Goal: Transaction & Acquisition: Purchase product/service

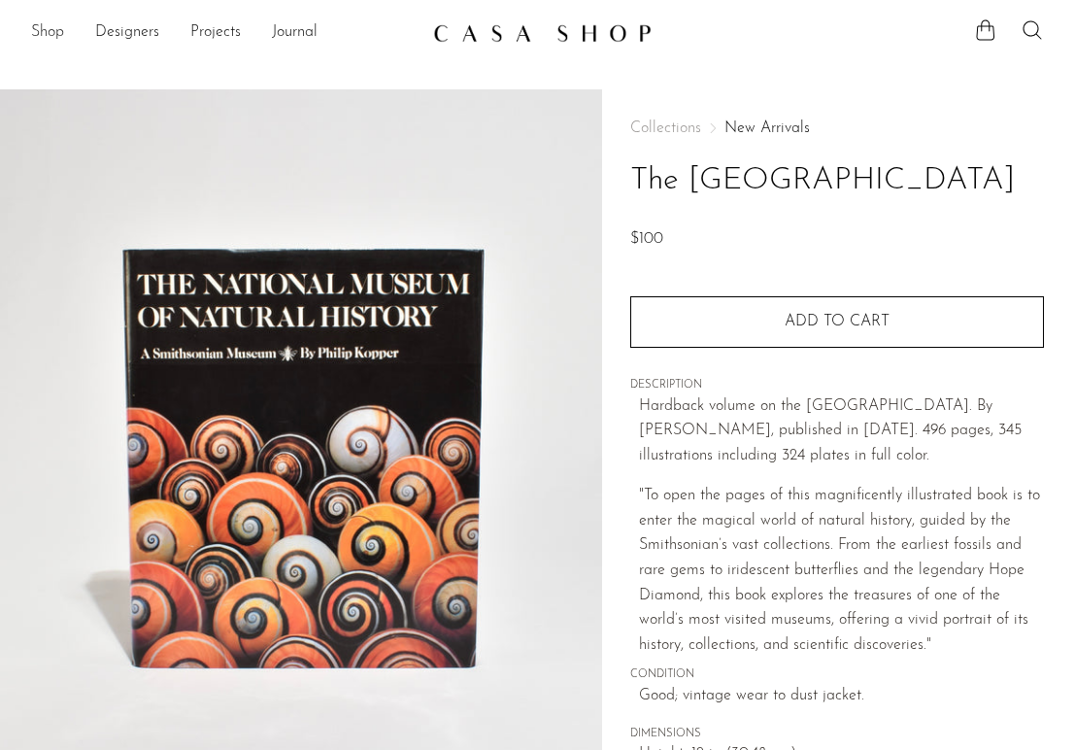
click at [48, 26] on link "Shop" at bounding box center [47, 32] width 33 height 25
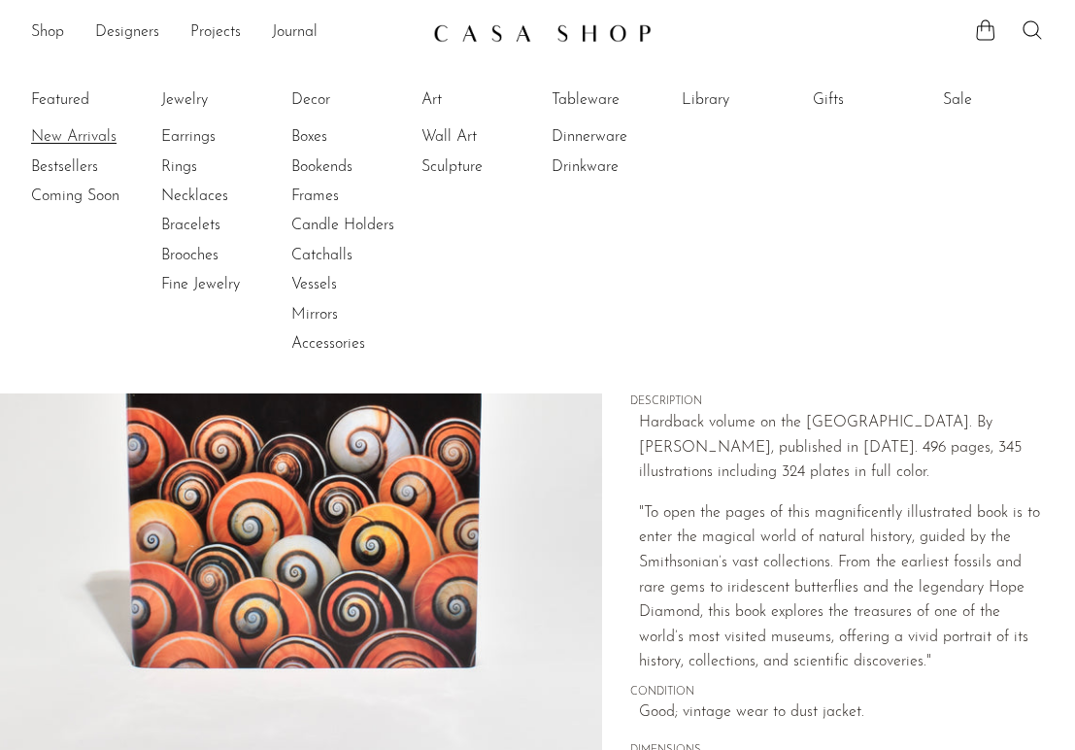
click at [70, 137] on link "New Arrivals" at bounding box center [104, 136] width 146 height 21
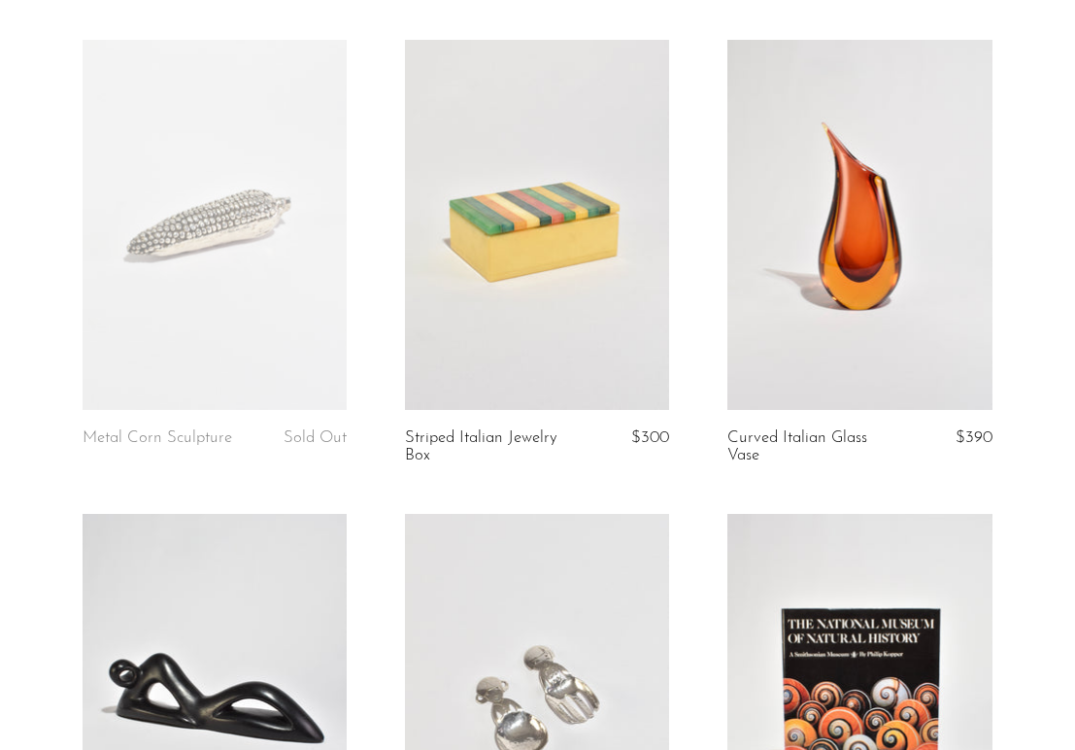
scroll to position [1108, 0]
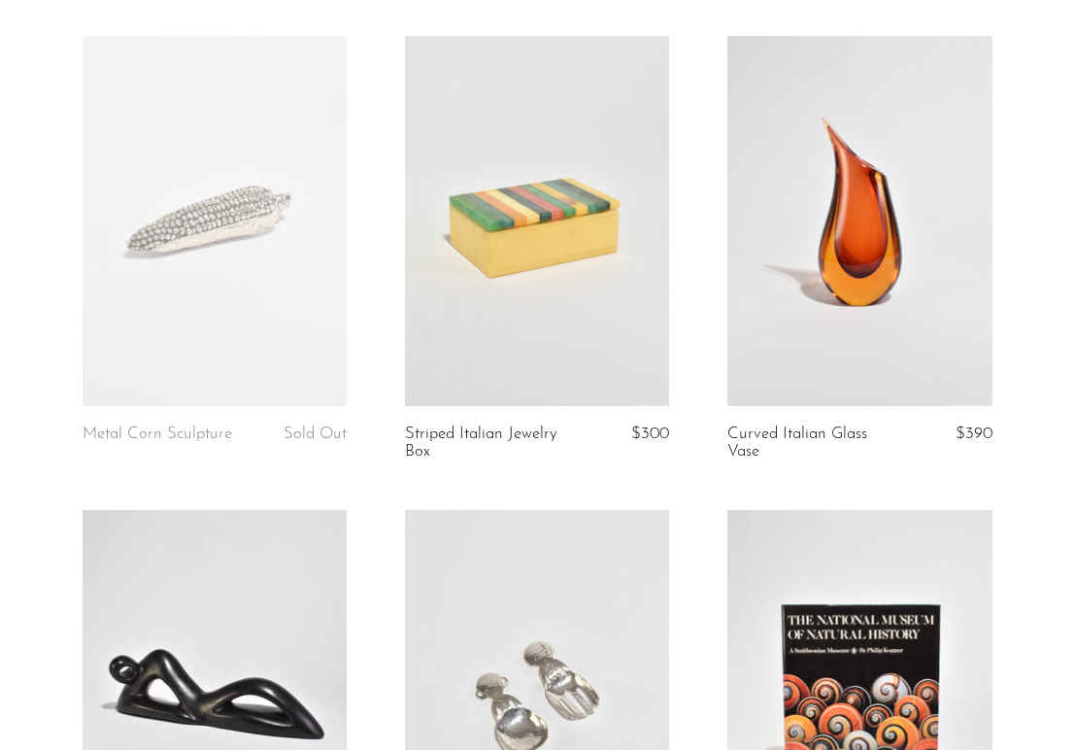
click at [833, 243] on link at bounding box center [859, 221] width 264 height 370
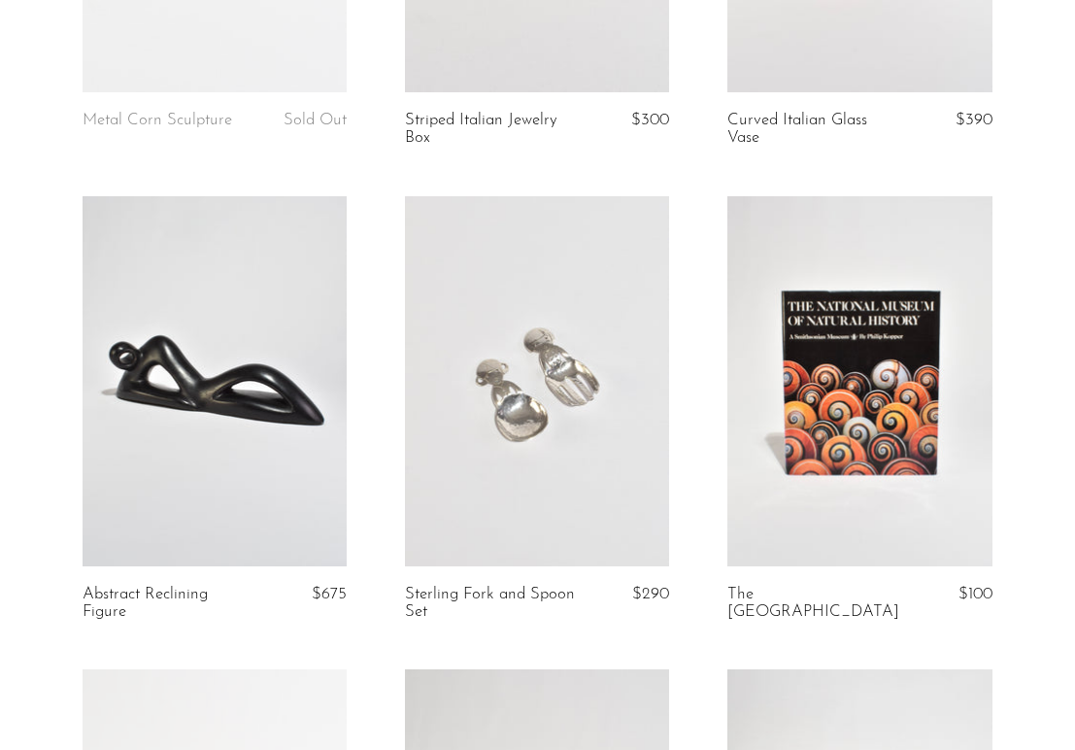
scroll to position [1427, 0]
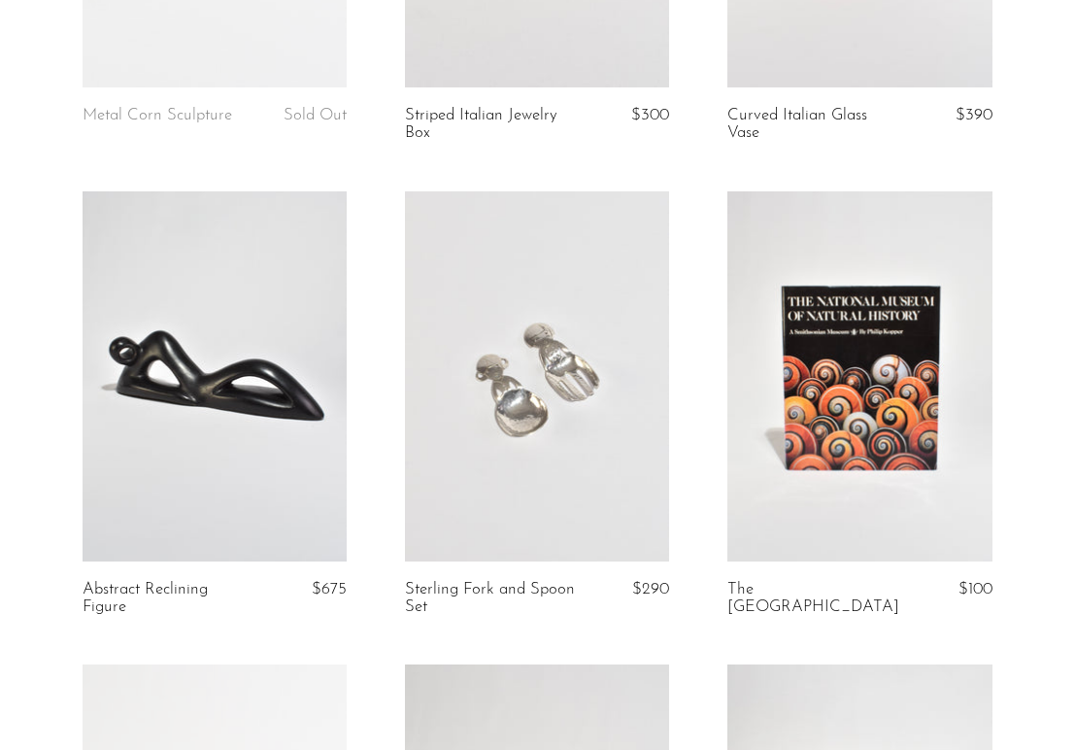
click at [236, 383] on link at bounding box center [215, 376] width 264 height 370
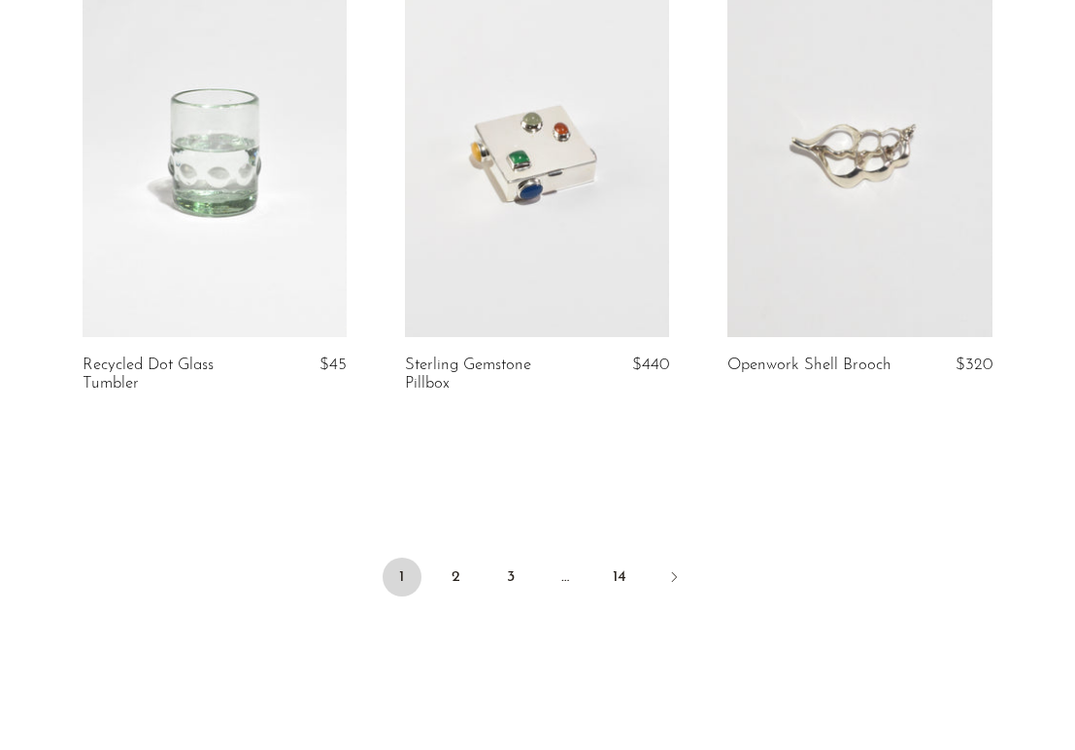
scroll to position [5451, 0]
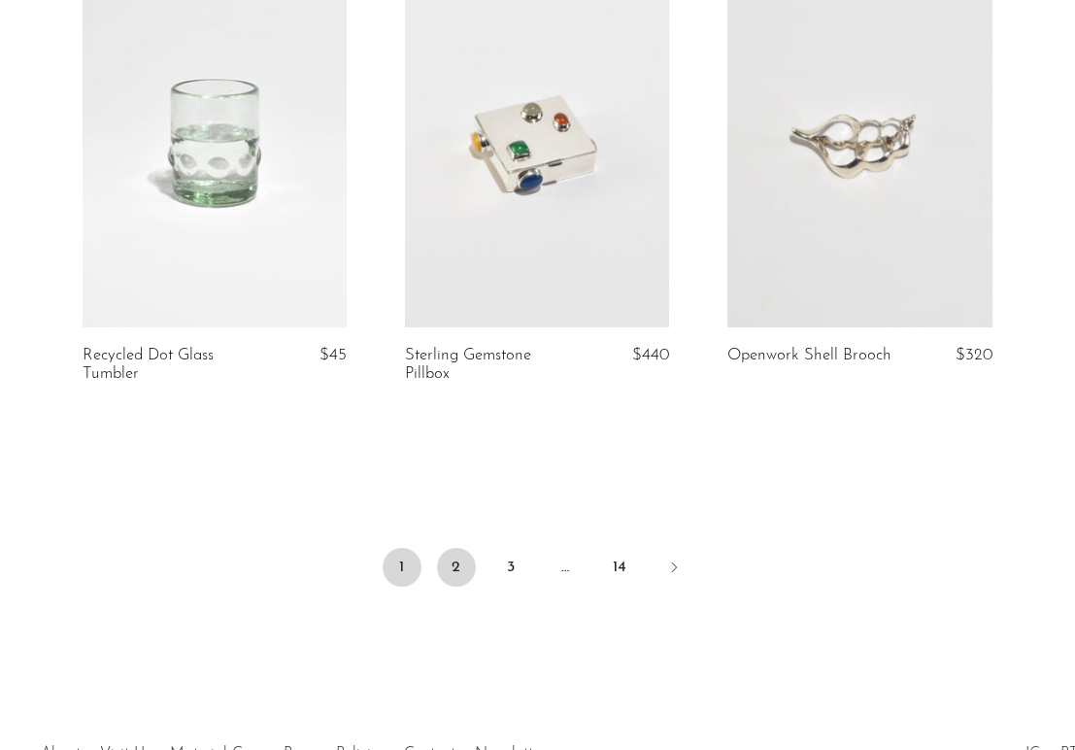
click at [460, 555] on link "2" at bounding box center [456, 567] width 39 height 39
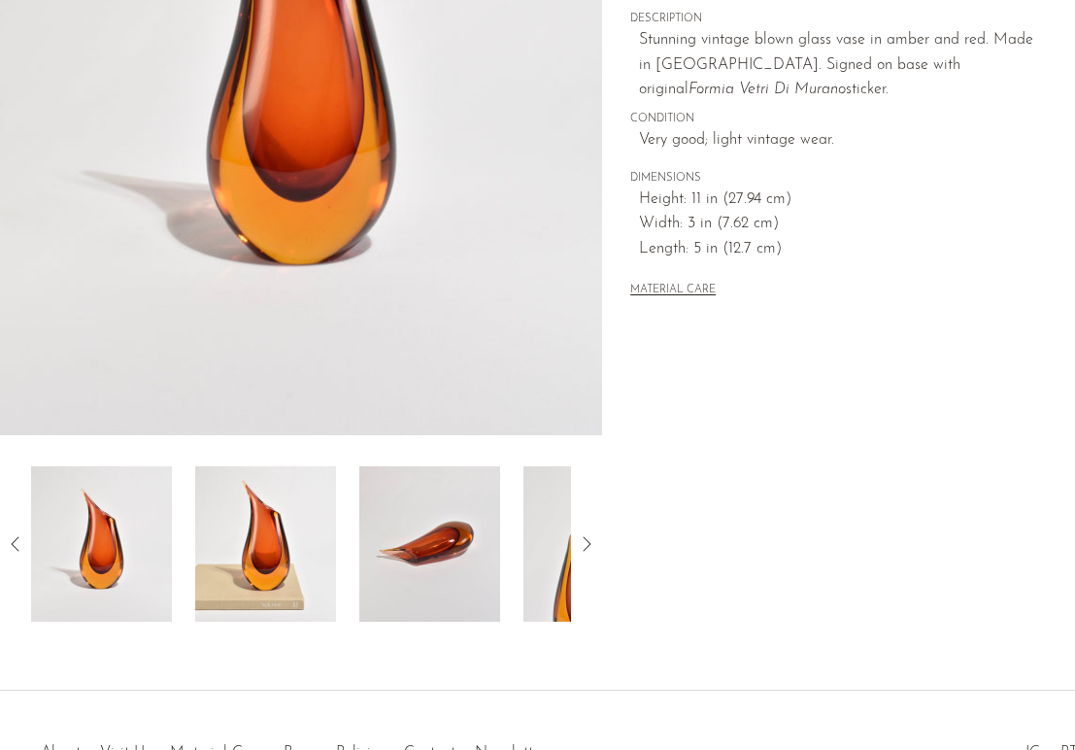
scroll to position [408, 0]
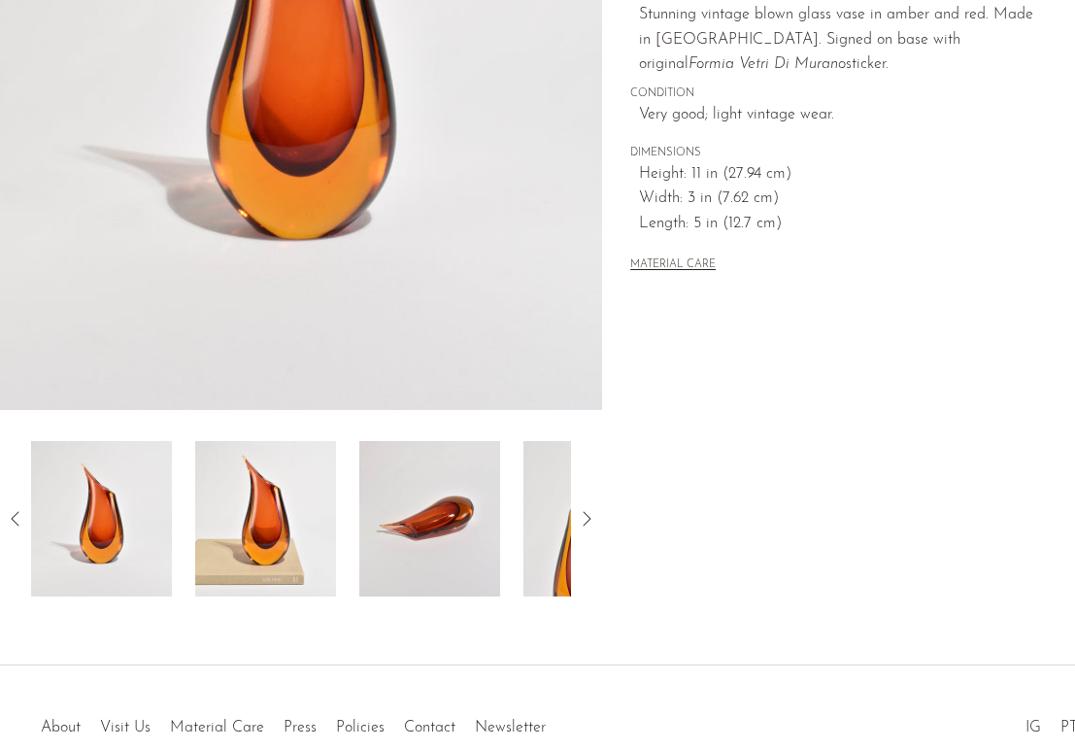
click at [429, 513] on img at bounding box center [429, 518] width 141 height 155
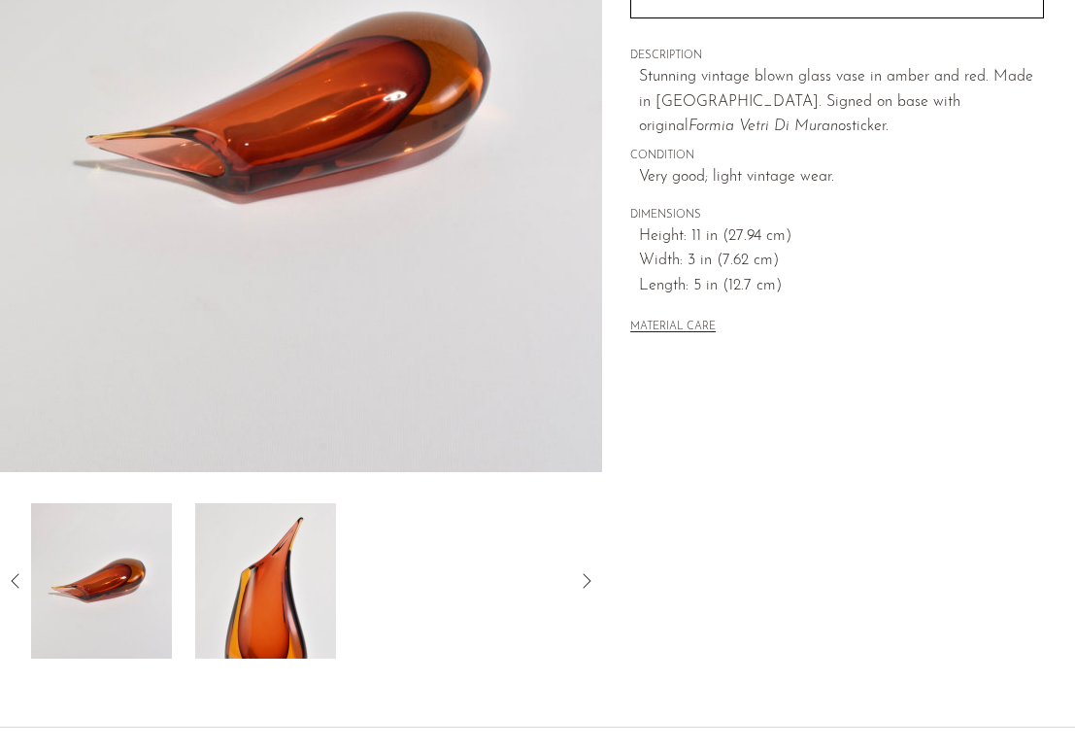
scroll to position [346, 0]
click at [272, 608] on img at bounding box center [265, 580] width 141 height 155
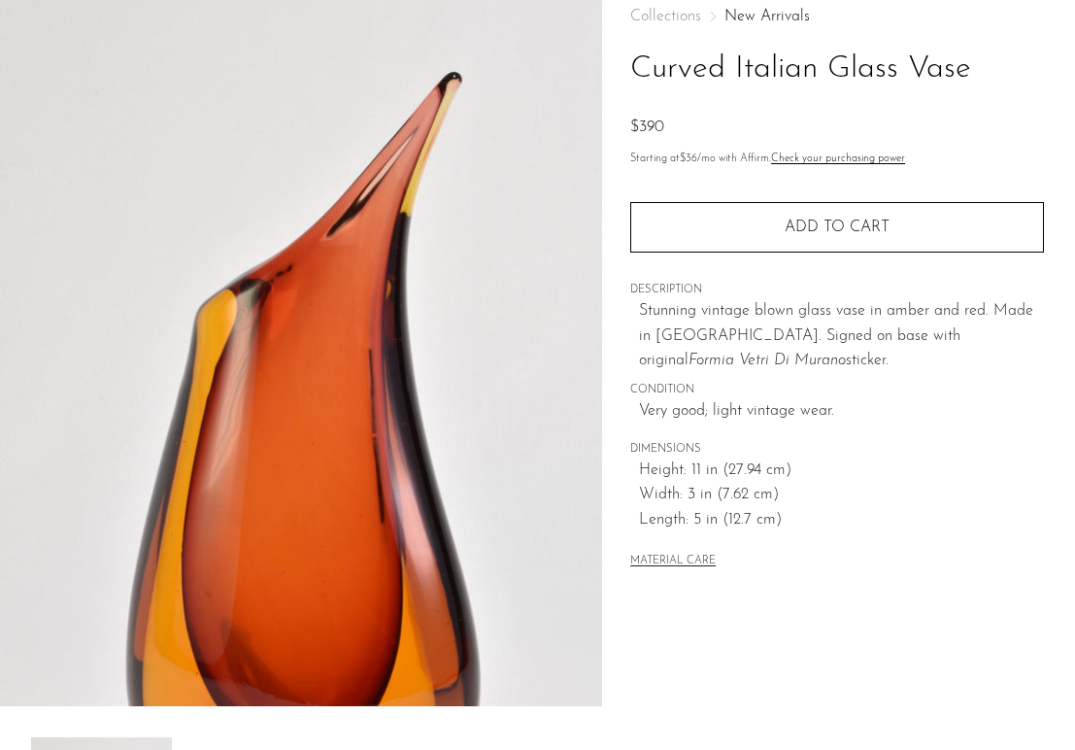
scroll to position [76, 0]
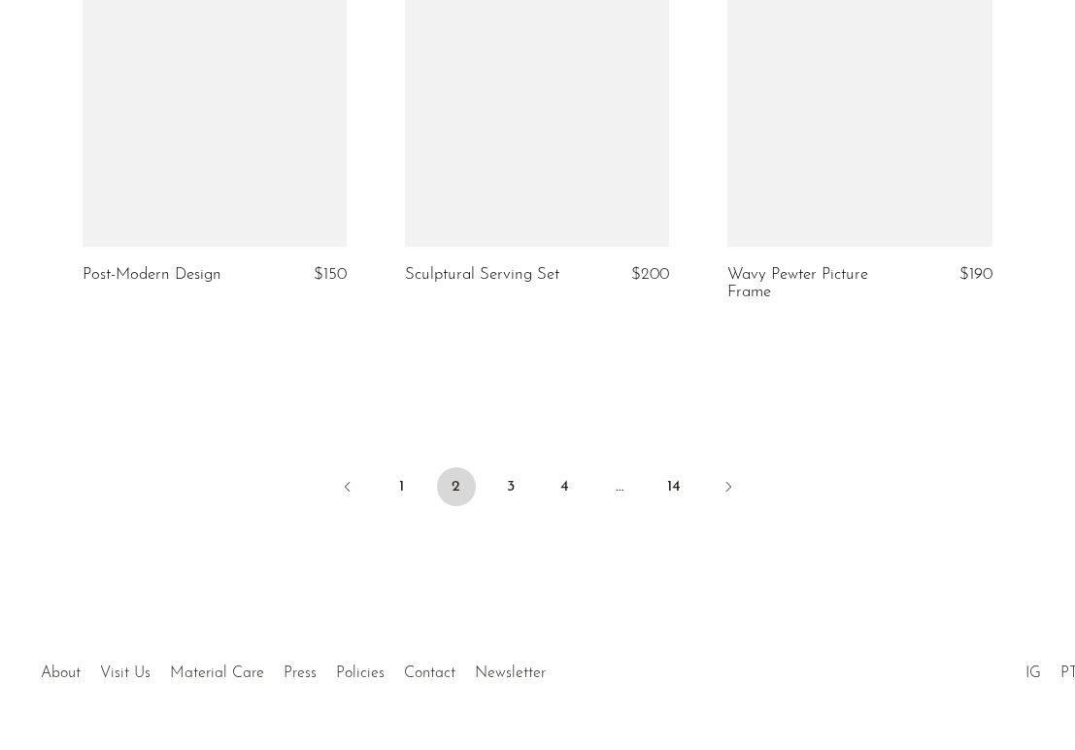
scroll to position [5482, 0]
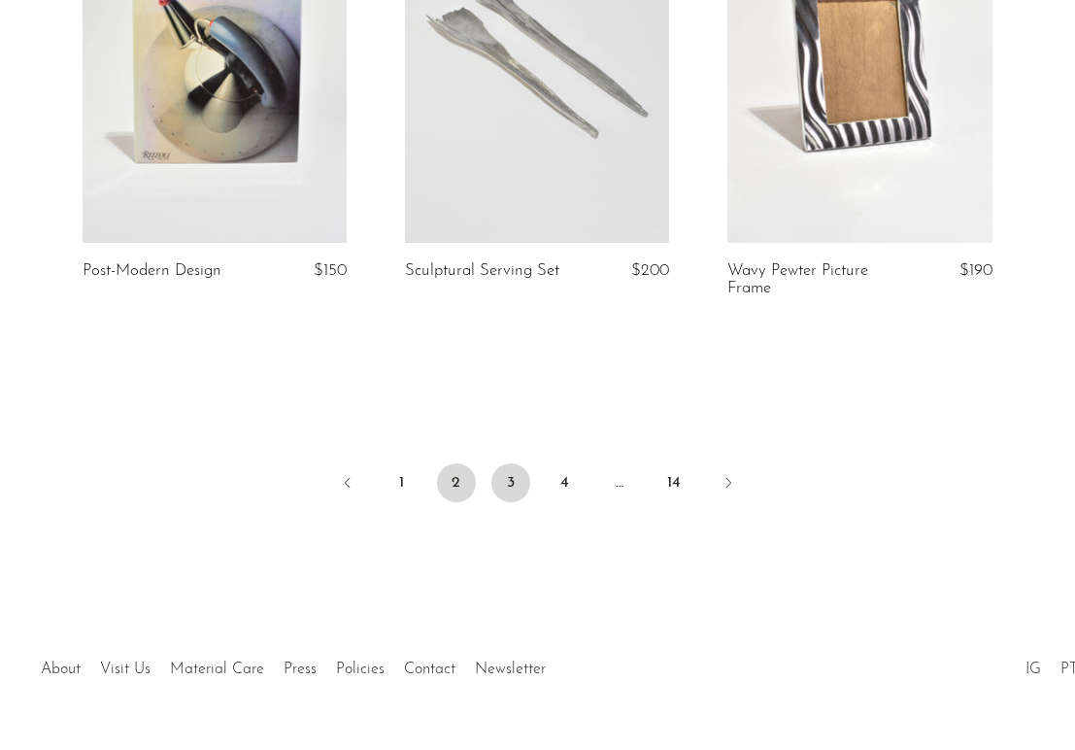
click at [511, 470] on link "3" at bounding box center [510, 482] width 39 height 39
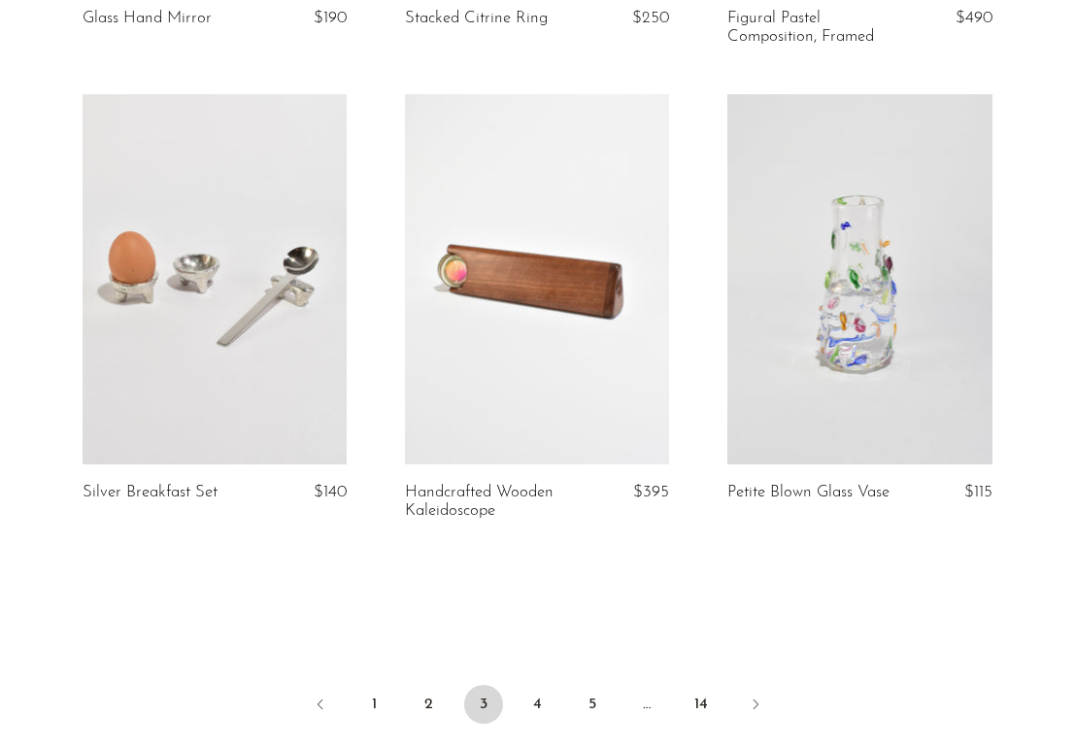
scroll to position [4309, 0]
